Goal: Information Seeking & Learning: Find specific fact

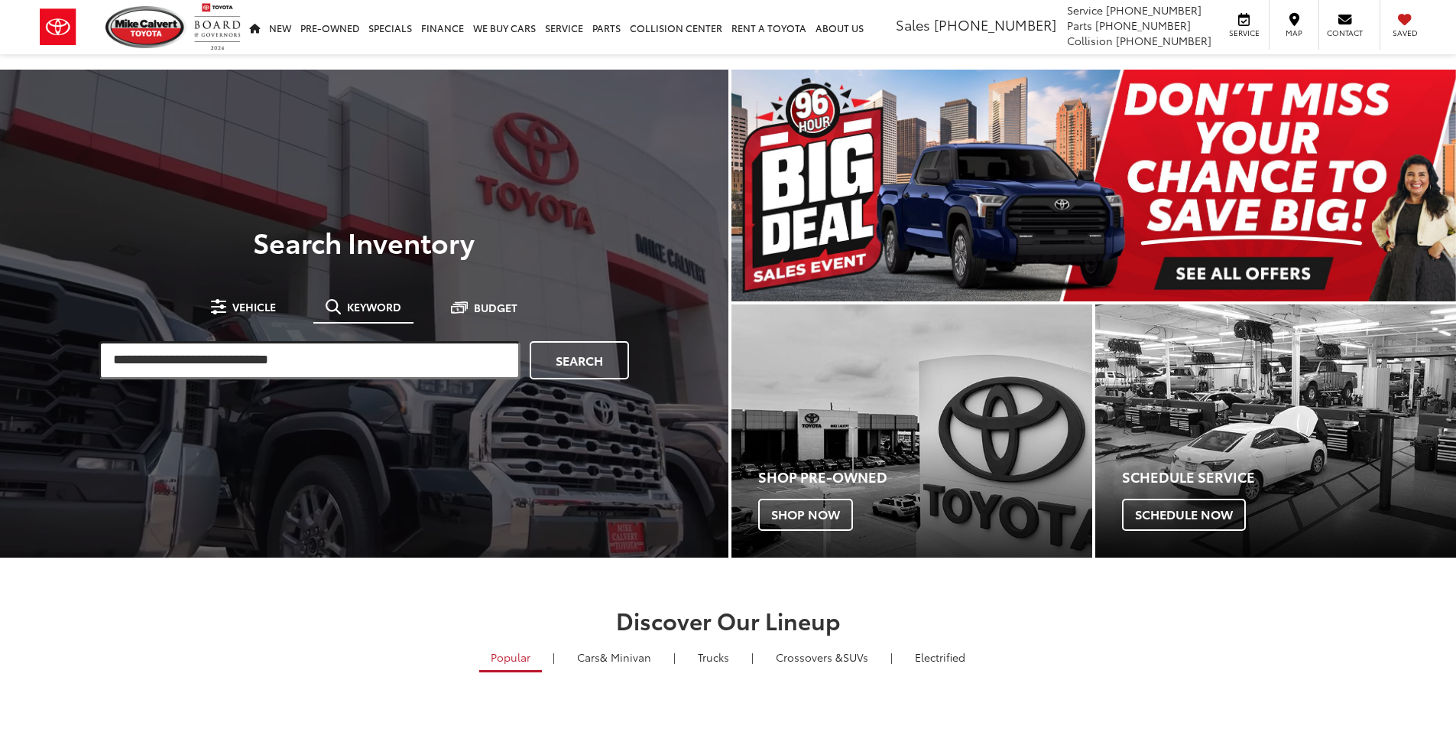
click at [302, 361] on input "search" at bounding box center [310, 360] width 422 height 38
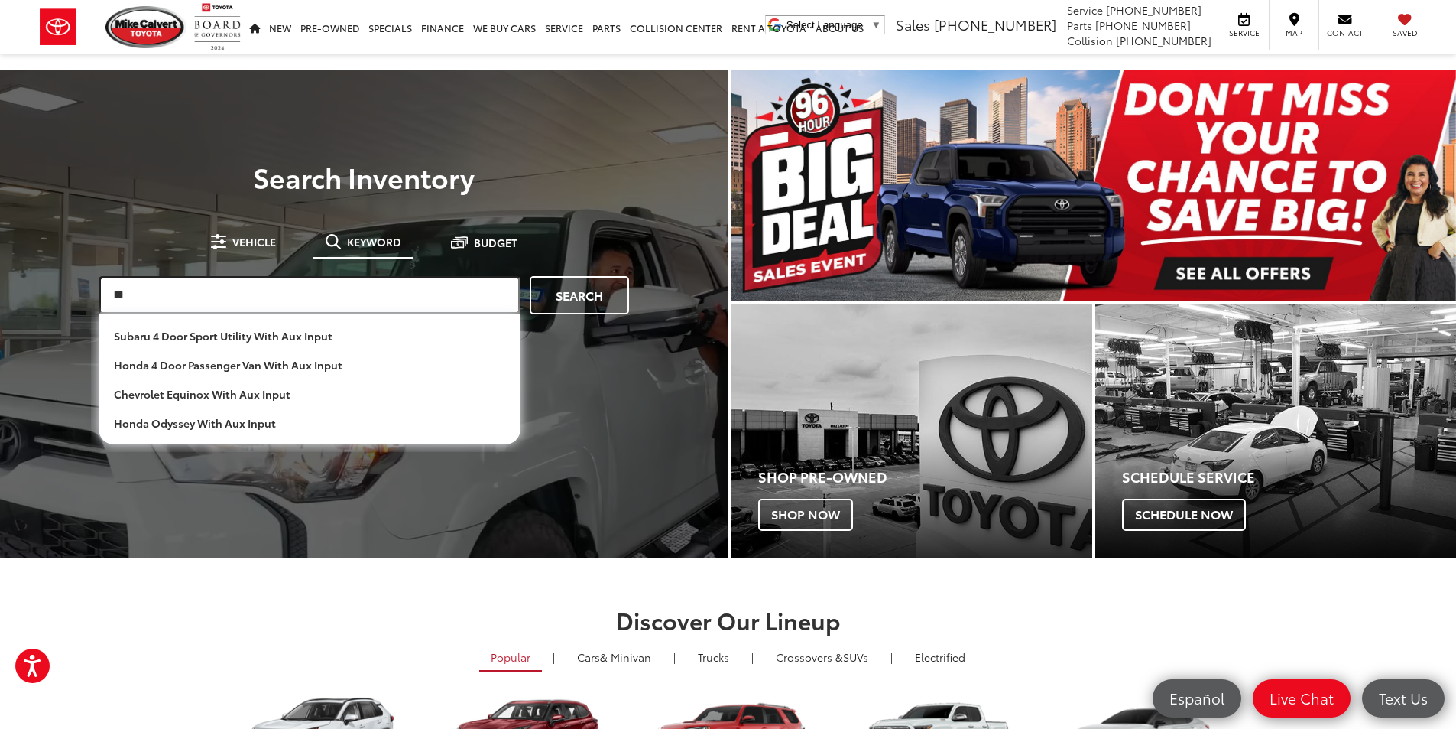
type input "*"
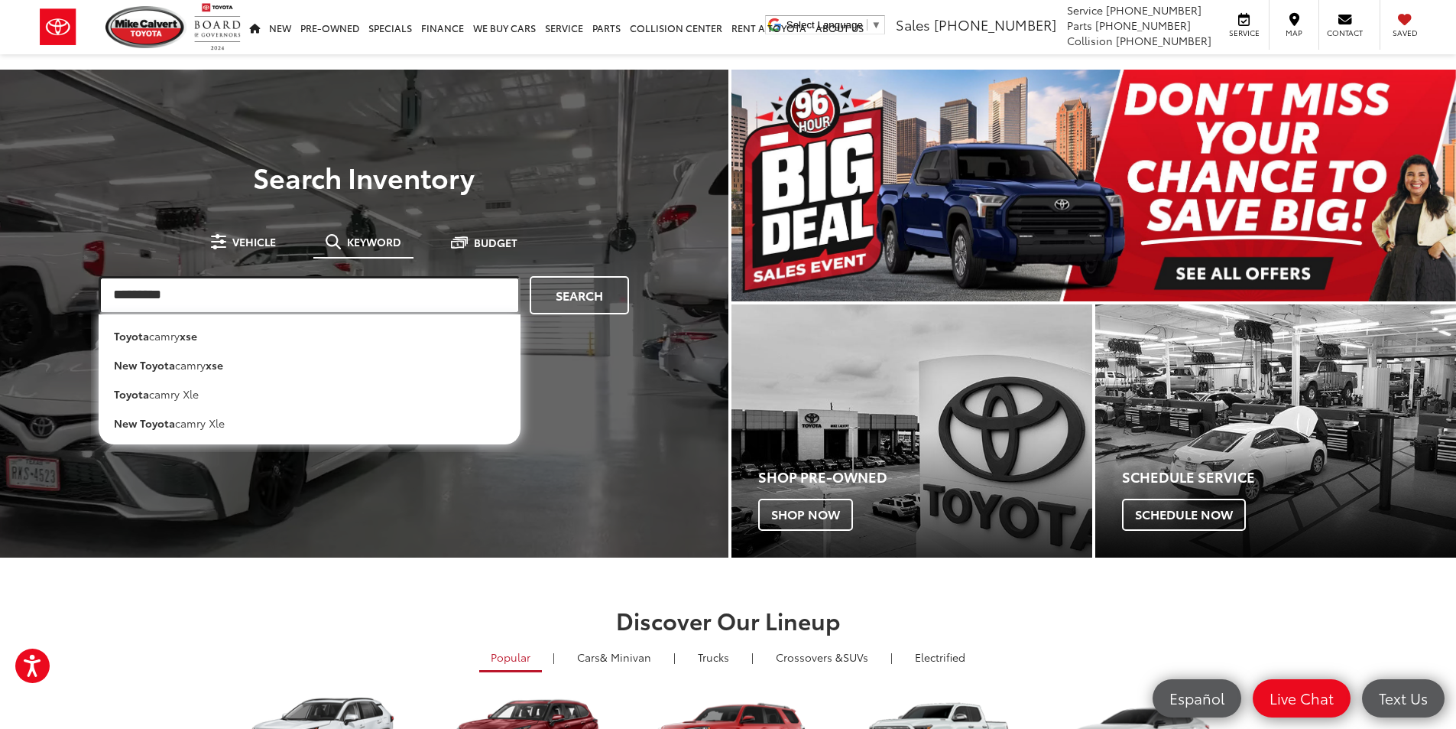
type input "*********"
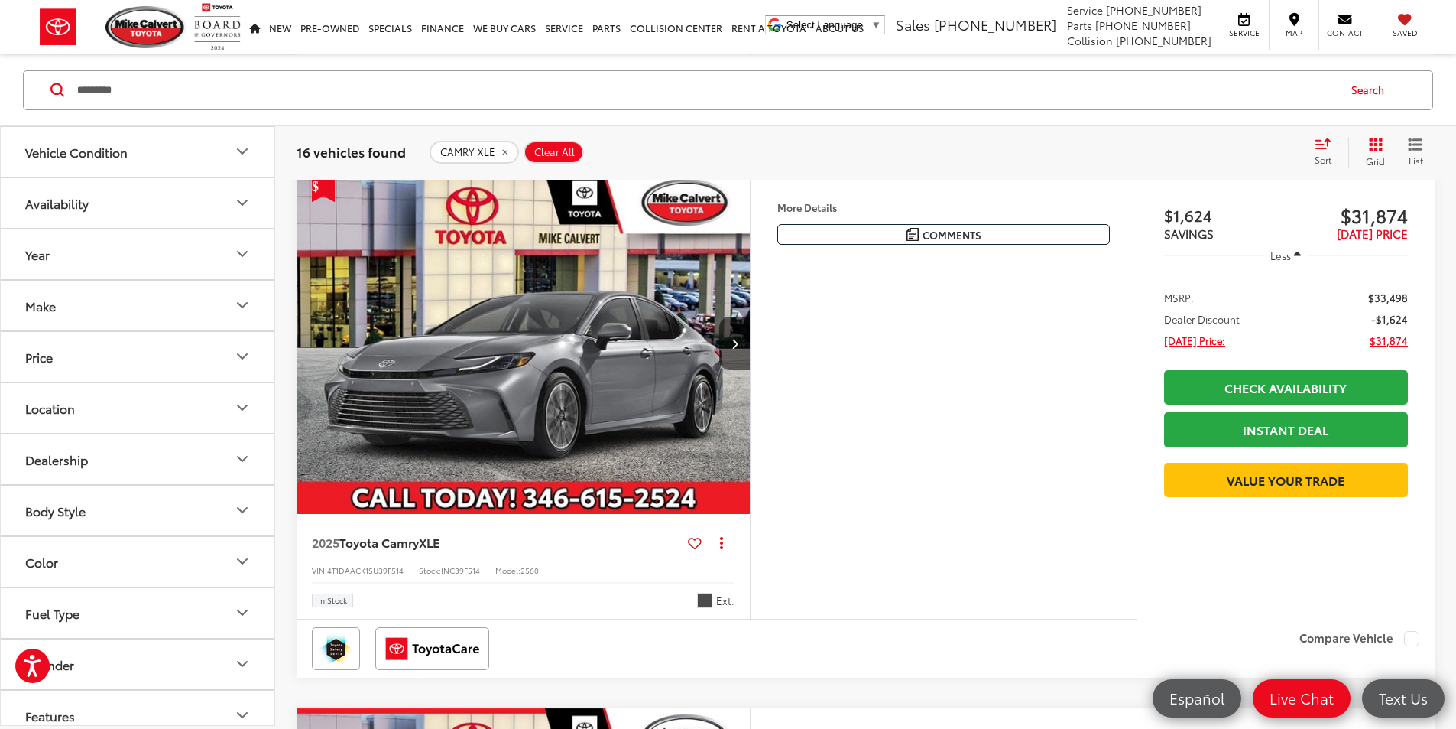
scroll to position [688, 0]
click at [750, 371] on button "Next image" at bounding box center [734, 344] width 31 height 54
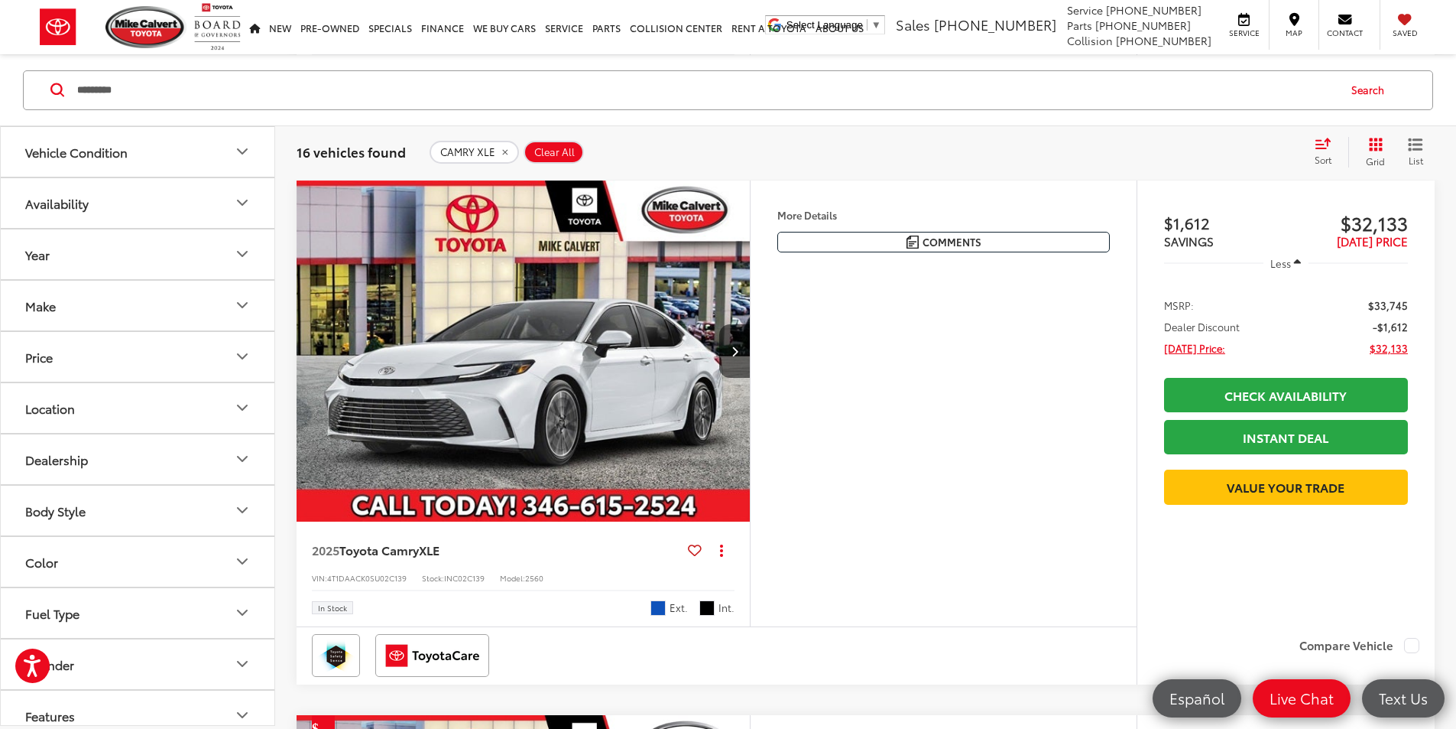
scroll to position [765, 0]
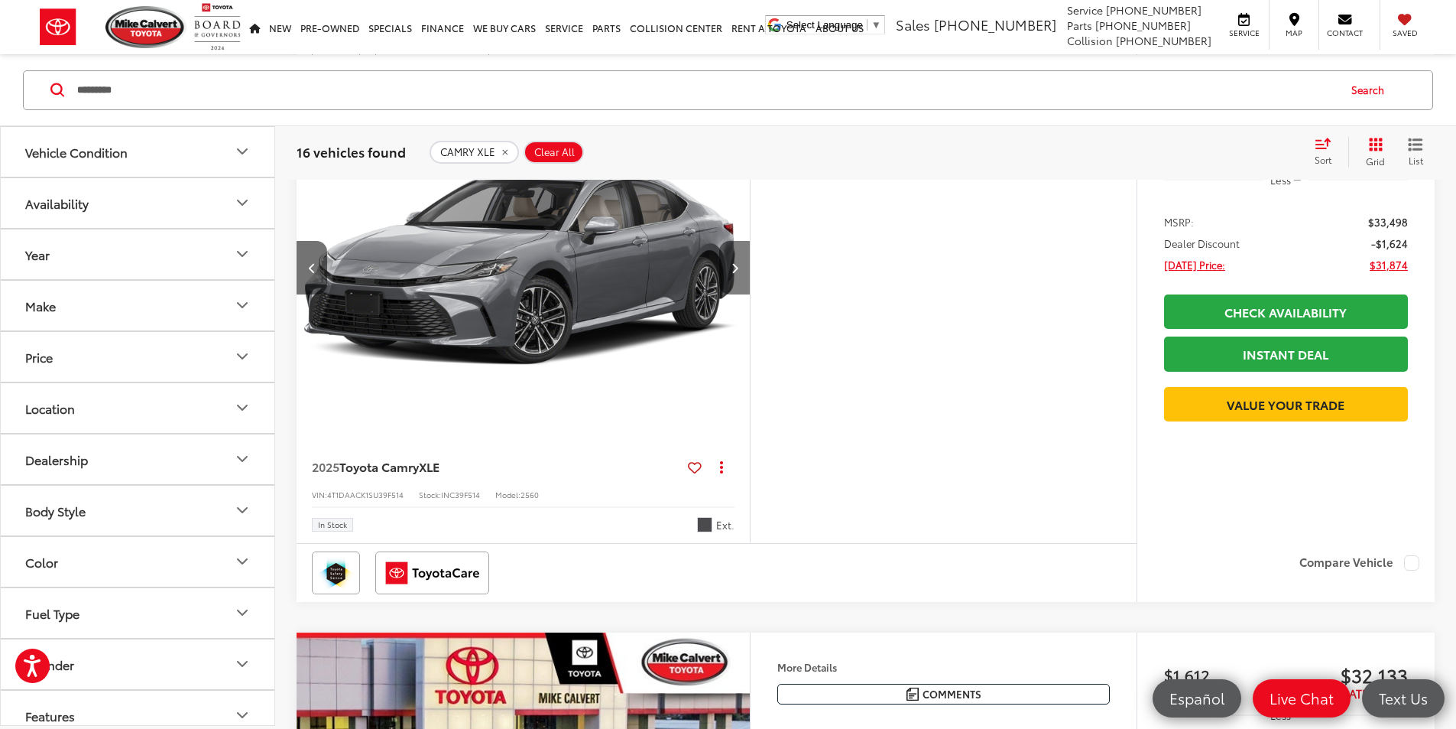
click at [750, 294] on button "Next image" at bounding box center [734, 268] width 31 height 54
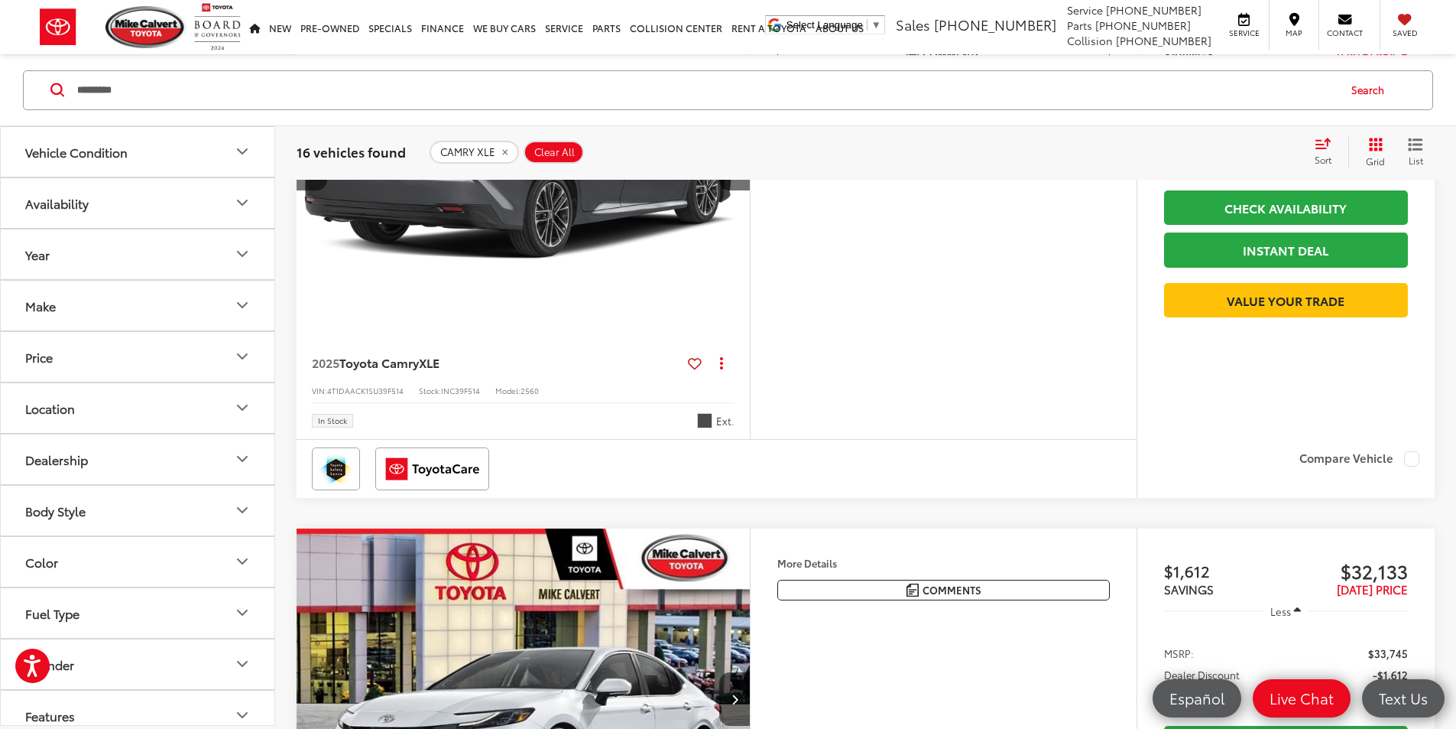
scroll to position [1070, 0]
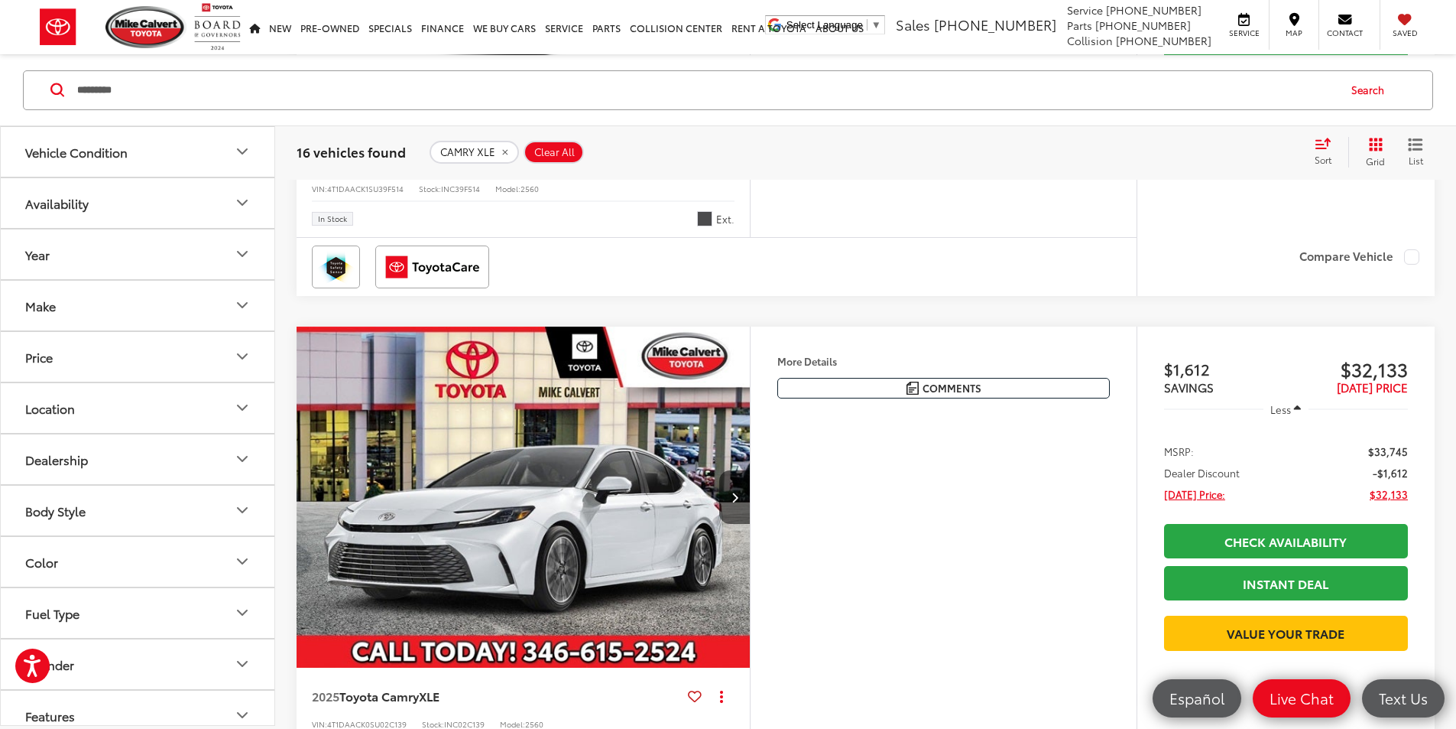
click at [471, 194] on span "INC39F514" at bounding box center [460, 188] width 39 height 11
copy span "INC39F514"
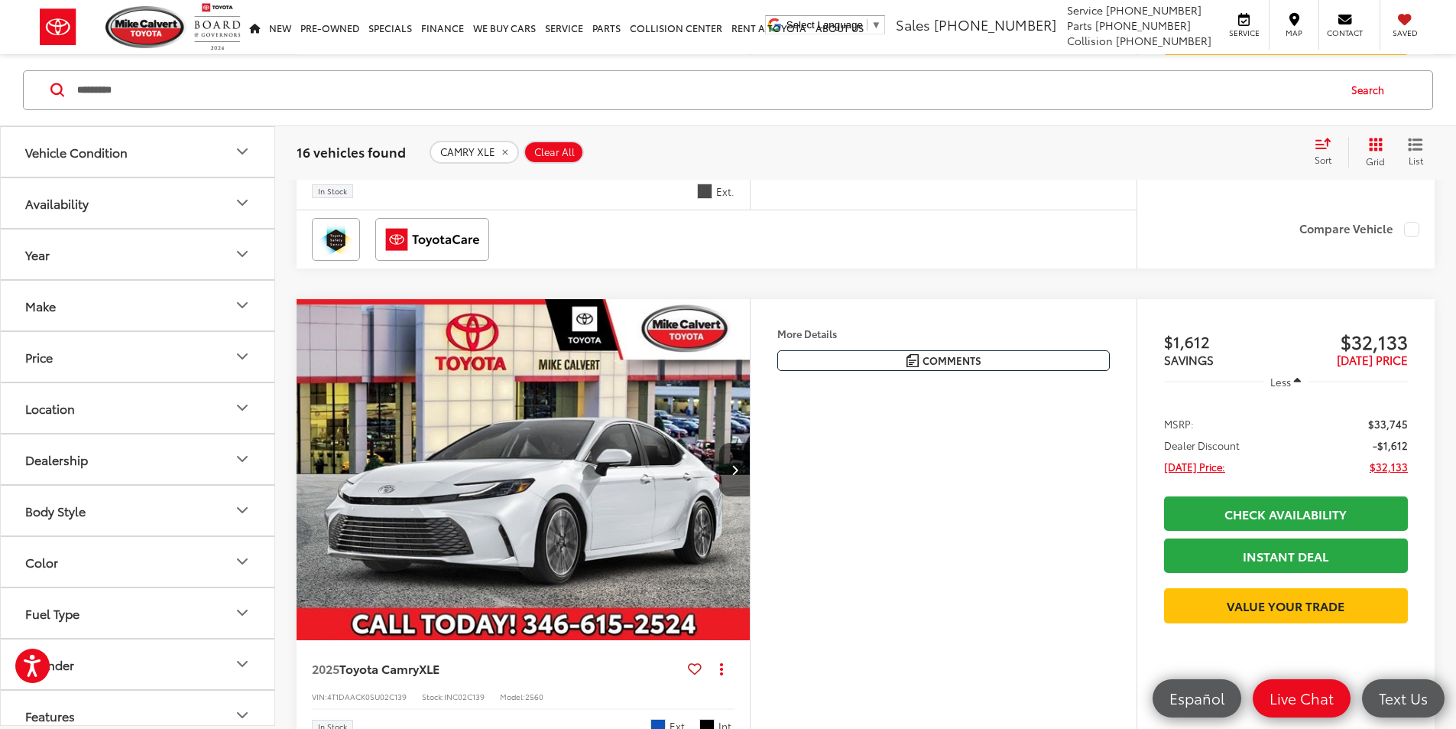
scroll to position [1147, 0]
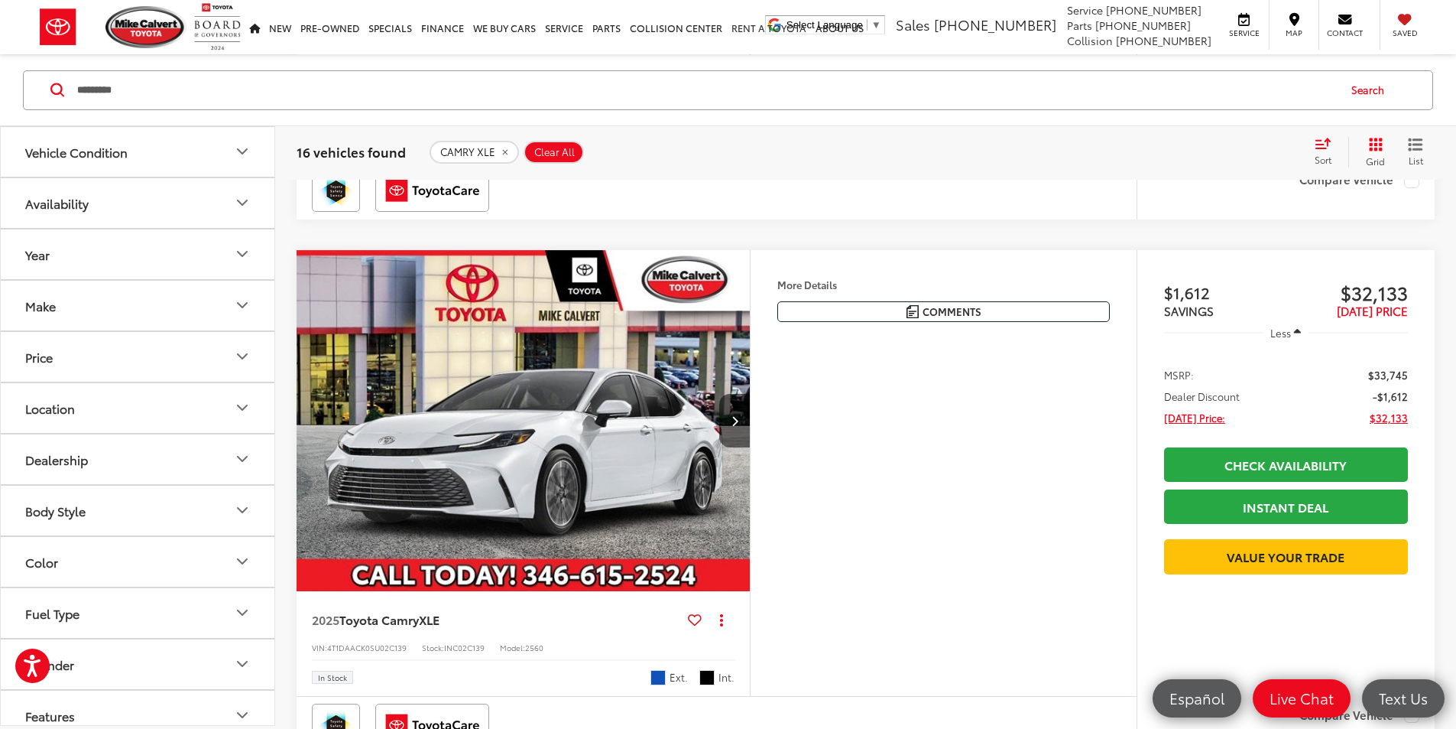
click at [86, 558] on div "Vehicle Condition Availability Year Make Price ****** — ****** 30000 46000 Spec…" at bounding box center [138, 424] width 274 height 599
click at [993, 219] on div at bounding box center [717, 190] width 840 height 58
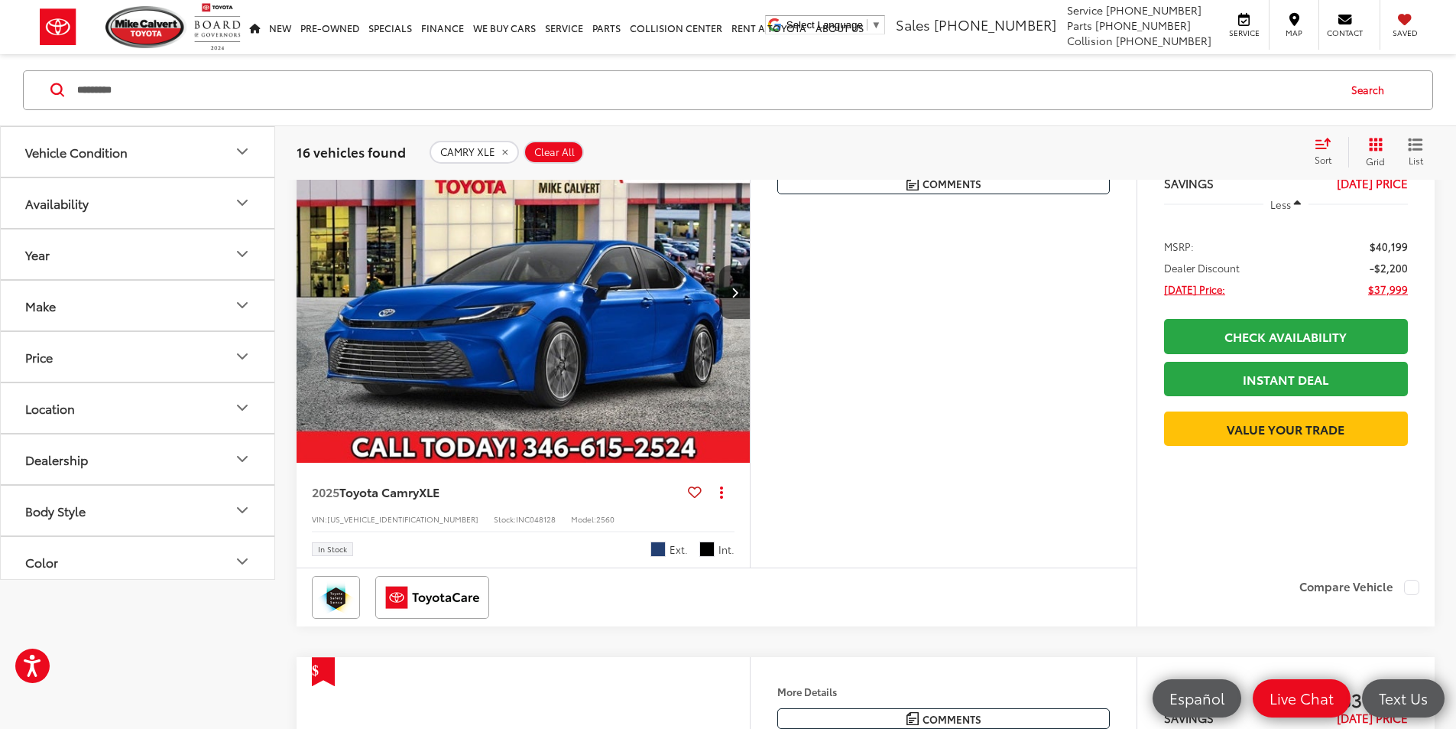
scroll to position [0, 0]
